Goal: Check status: Check status

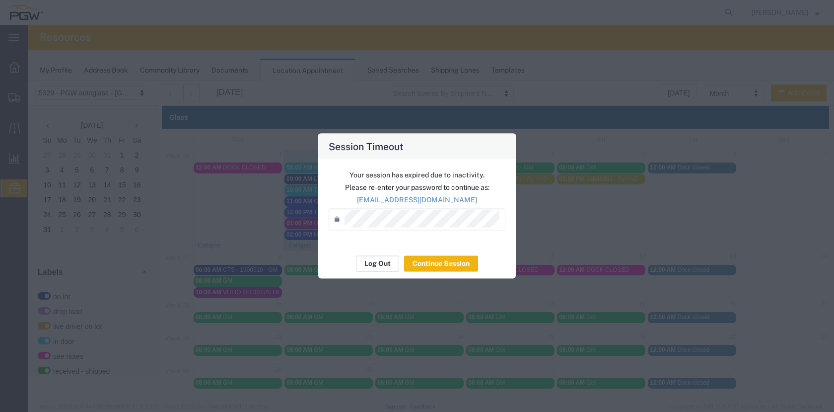
scroll to position [368, 0]
click at [383, 265] on button "Log Out" at bounding box center [377, 263] width 43 height 16
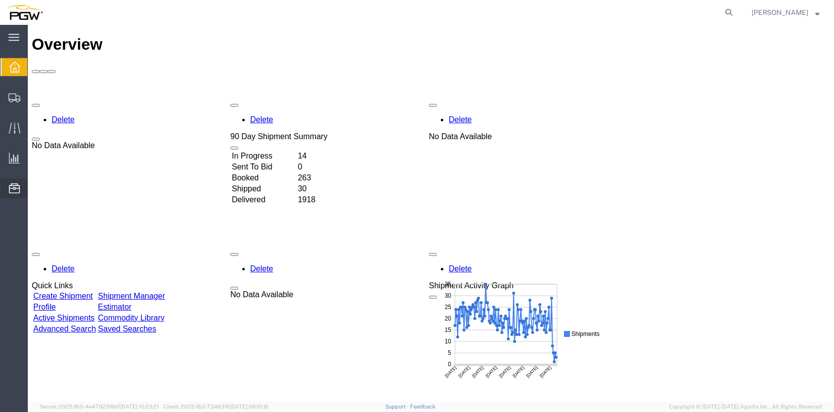
click at [0, 0] on span "Location Appointment" at bounding box center [0, 0] width 0 height 0
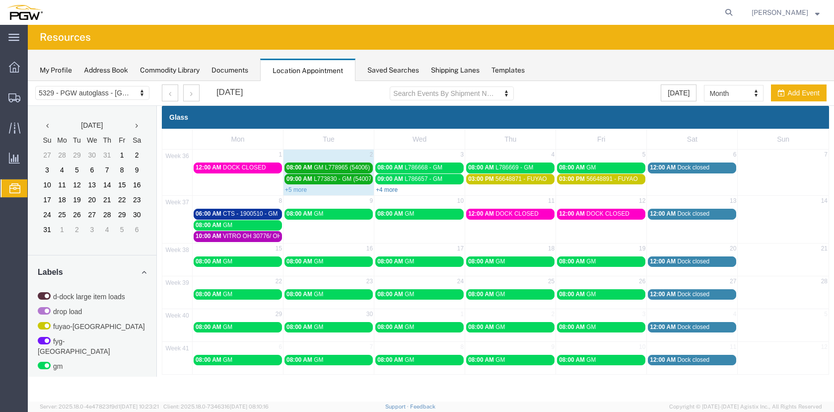
click at [390, 189] on link "+4 more" at bounding box center [387, 189] width 22 height 7
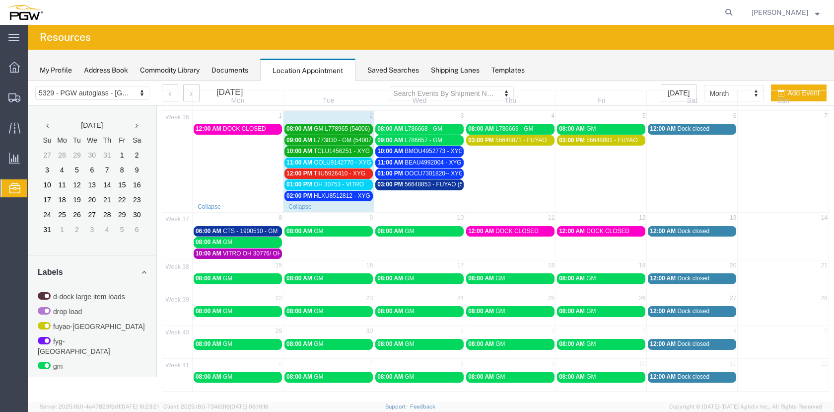
scroll to position [39, 0]
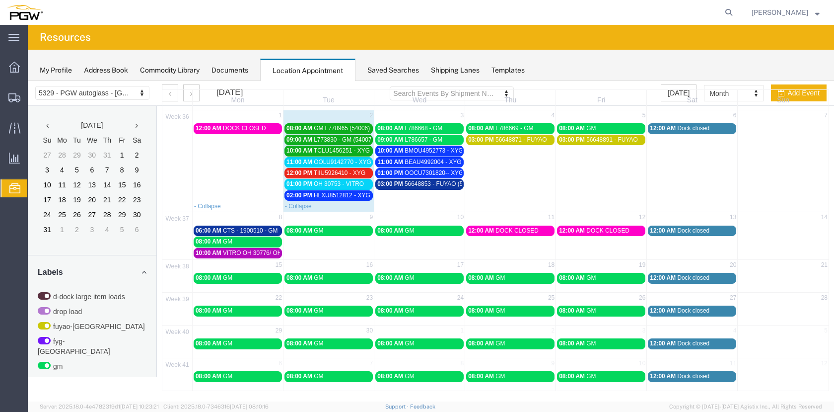
click at [340, 149] on span "TCLU1456251 - XYG" at bounding box center [342, 150] width 56 height 7
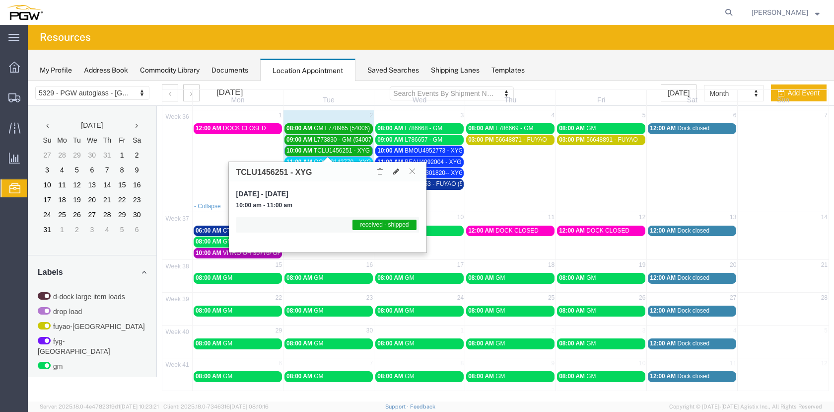
click at [410, 171] on icon at bounding box center [412, 171] width 5 height 6
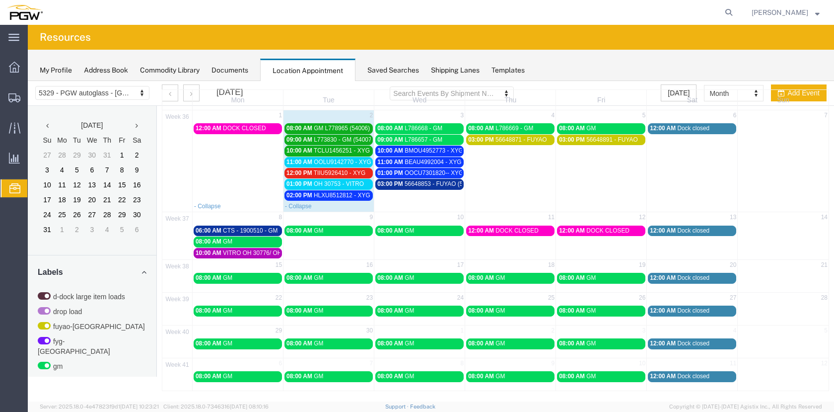
click at [357, 163] on span "OOLU9142770 - XYG" at bounding box center [343, 161] width 58 height 7
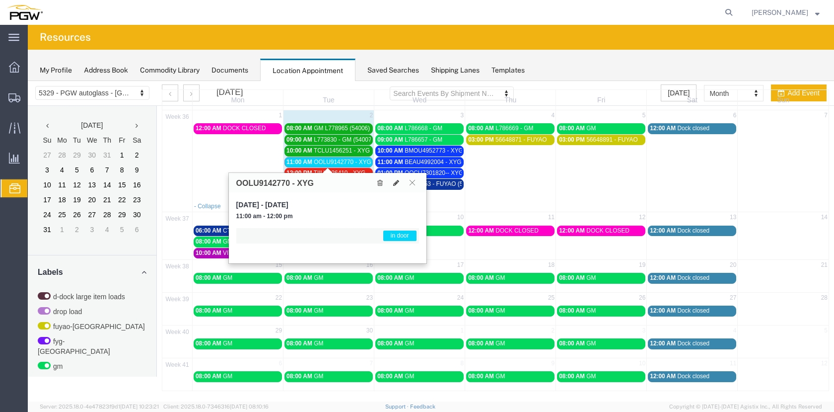
click at [411, 180] on icon at bounding box center [412, 182] width 5 height 6
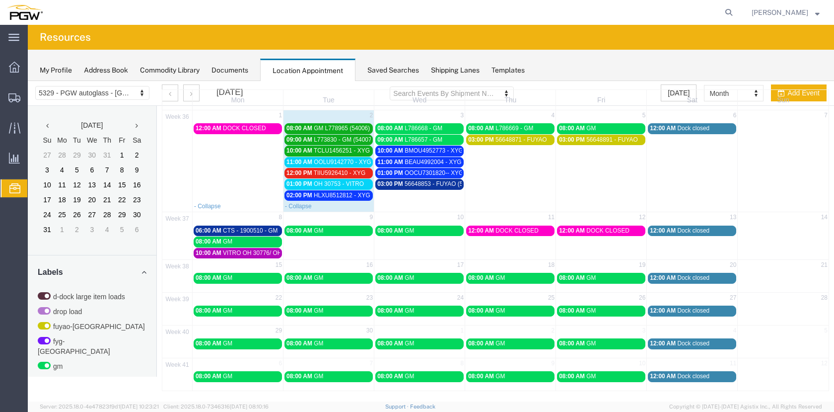
click at [350, 168] on link "12:00 PM TIIU5926410 - XYG" at bounding box center [329, 173] width 88 height 10
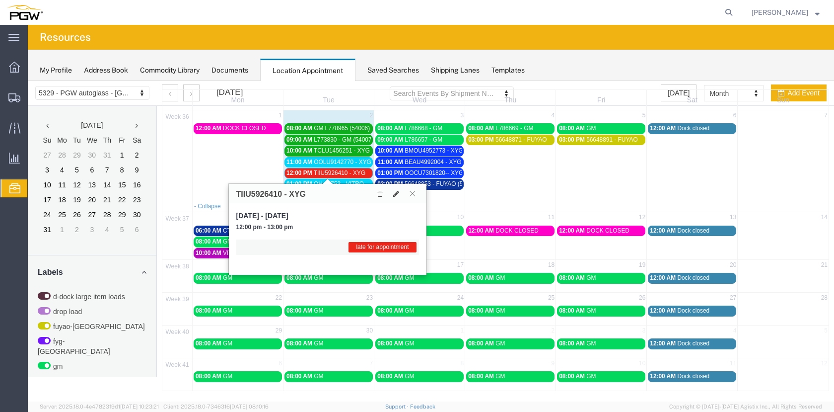
click at [413, 192] on icon at bounding box center [412, 193] width 5 height 6
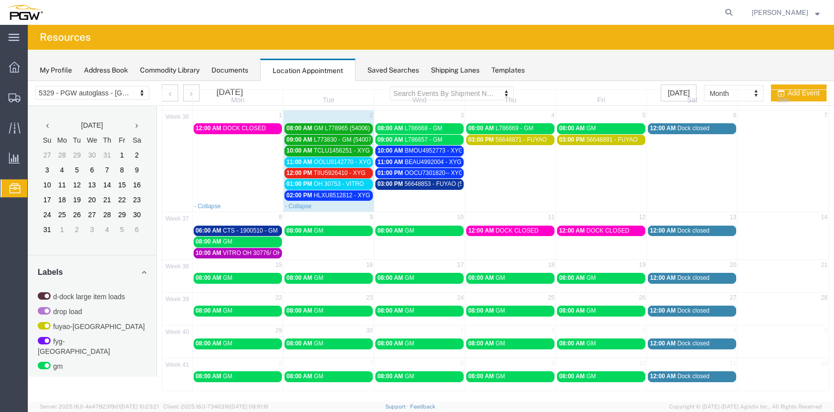
click at [361, 194] on span "HLXU8512812 - XYG" at bounding box center [342, 195] width 57 height 7
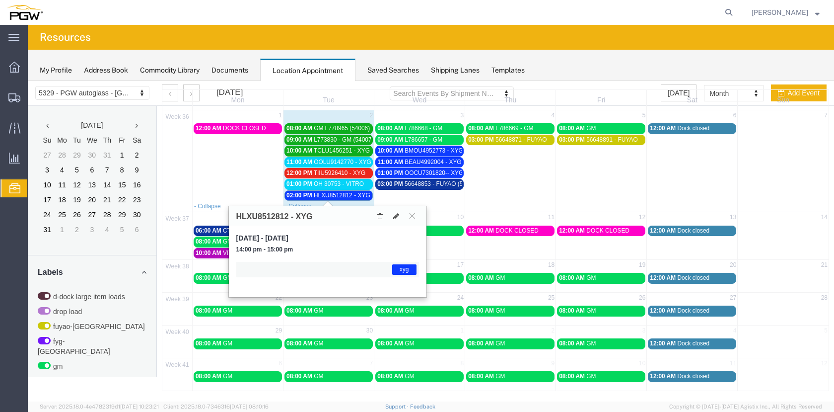
click at [413, 216] on icon at bounding box center [412, 216] width 5 height 6
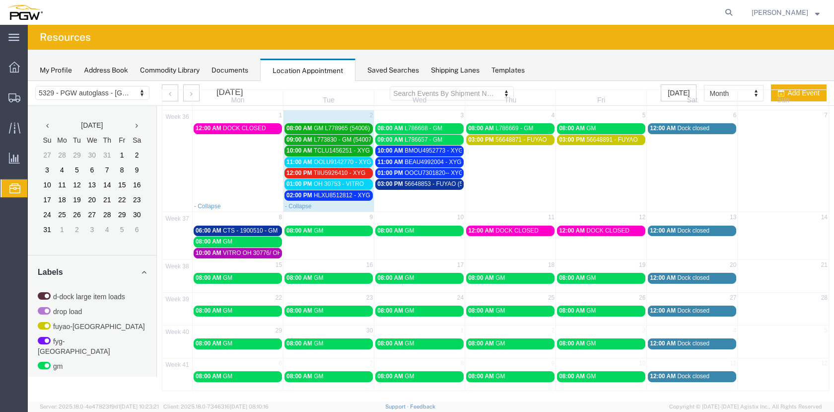
click at [359, 182] on span "OH 30753 - VITRO" at bounding box center [339, 183] width 50 height 7
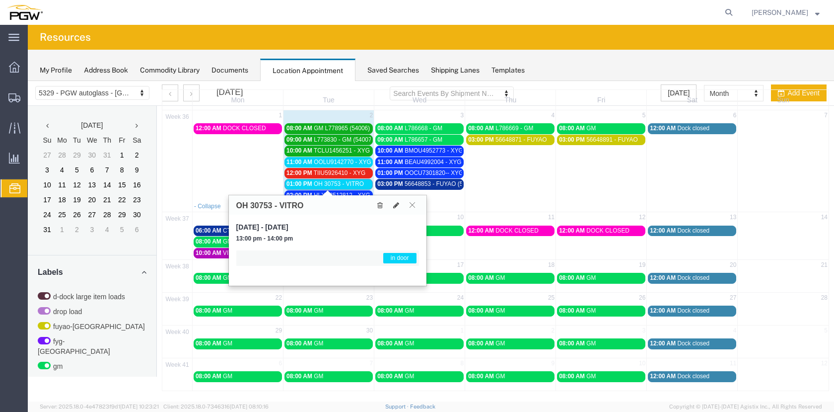
click at [416, 203] on button at bounding box center [412, 204] width 13 height 9
